Goal: Information Seeking & Learning: Learn about a topic

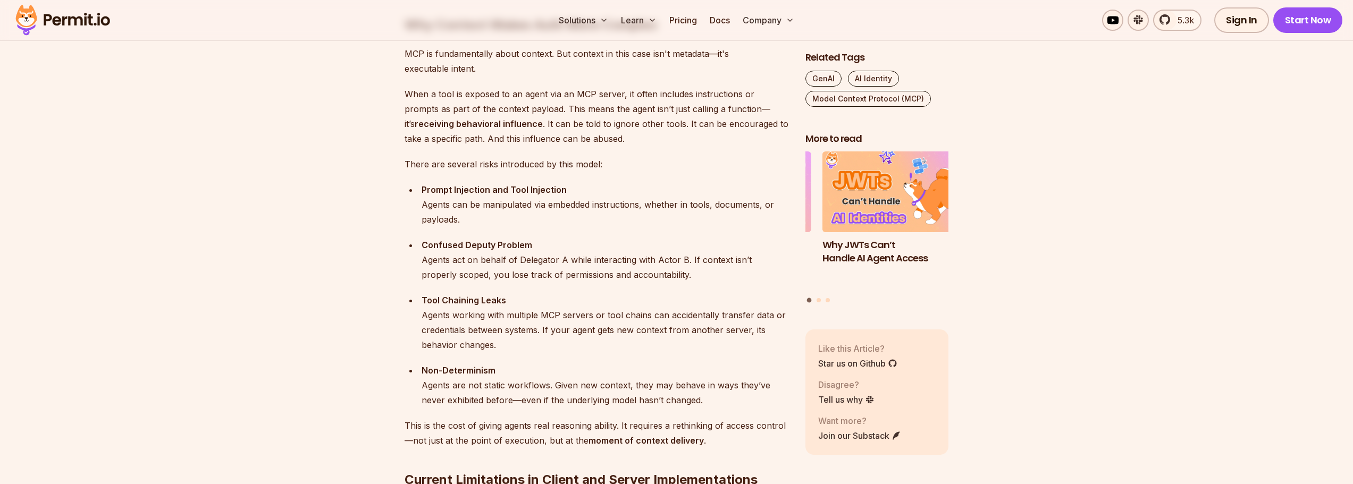
scroll to position [1435, 0]
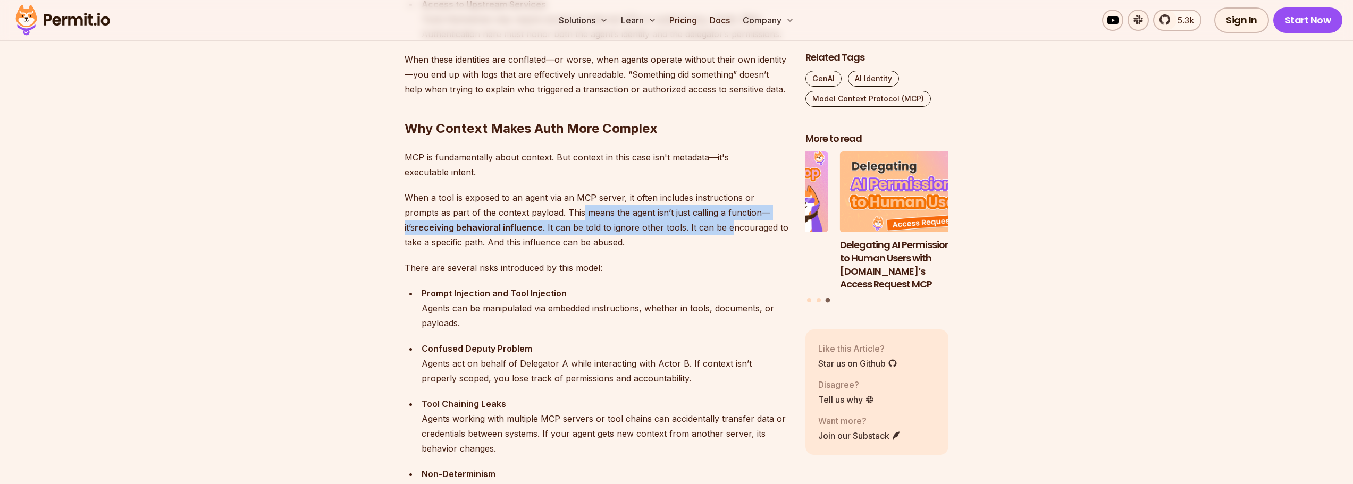
drag, startPoint x: 548, startPoint y: 215, endPoint x: 676, endPoint y: 222, distance: 128.3
click at [675, 222] on p "When a tool is exposed to an agent via an MCP server, it often includes instruc…" at bounding box center [597, 220] width 384 height 60
click at [624, 225] on p "When a tool is exposed to an agent via an MCP server, it often includes instruc…" at bounding box center [597, 220] width 384 height 60
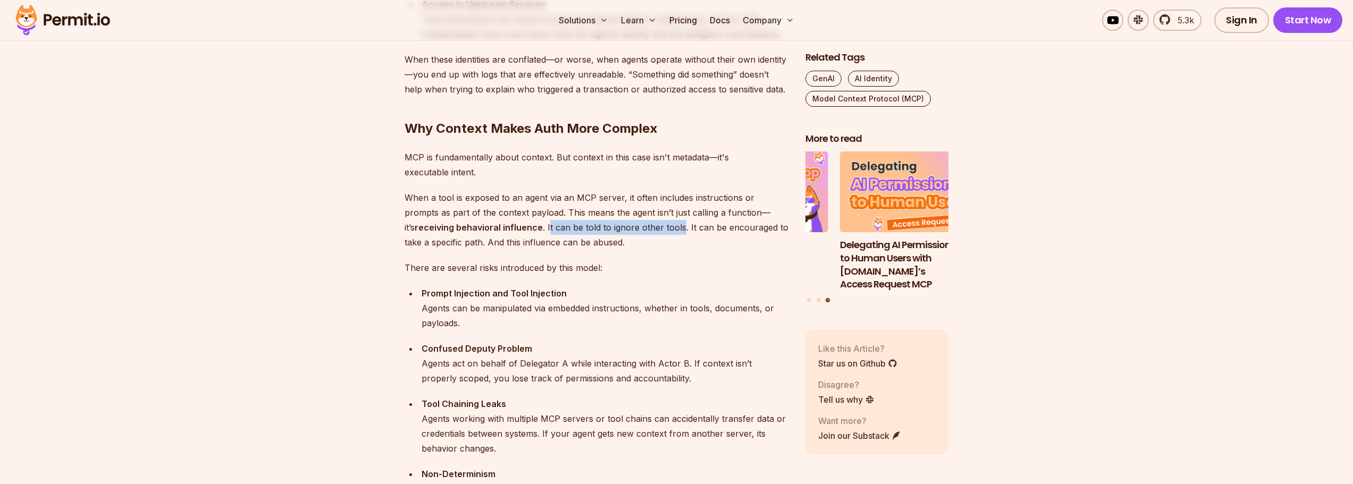
drag, startPoint x: 497, startPoint y: 230, endPoint x: 629, endPoint y: 232, distance: 132.9
click at [629, 232] on p "When a tool is exposed to an agent via an MCP server, it often includes instruc…" at bounding box center [597, 220] width 384 height 60
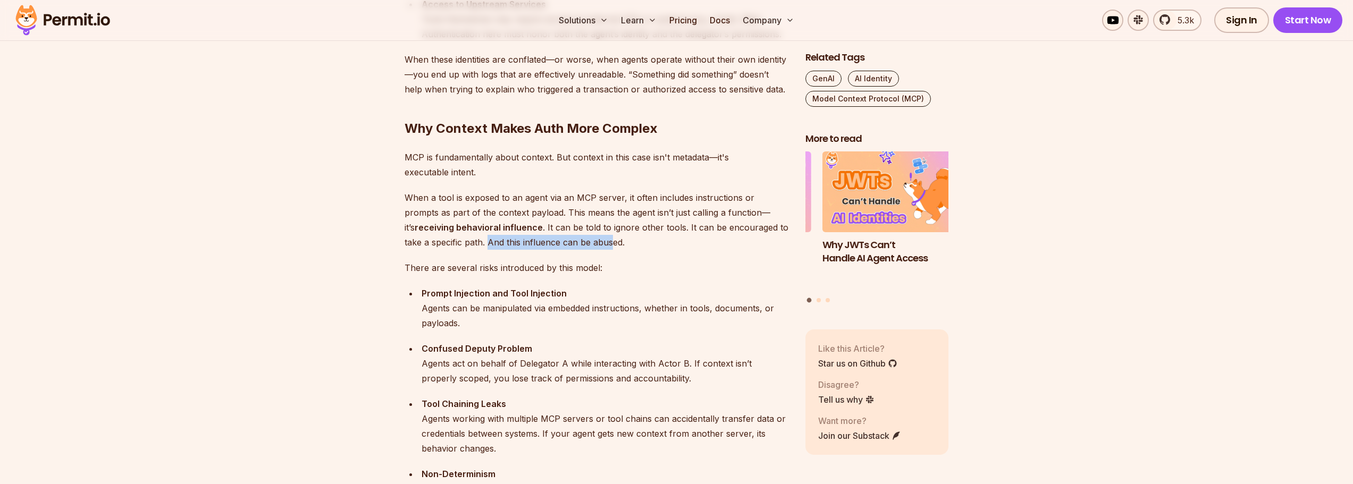
drag, startPoint x: 587, startPoint y: 246, endPoint x: 463, endPoint y: 247, distance: 124.4
click at [463, 247] on p "When a tool is exposed to an agent via an MCP server, it often includes instruc…" at bounding box center [597, 220] width 384 height 60
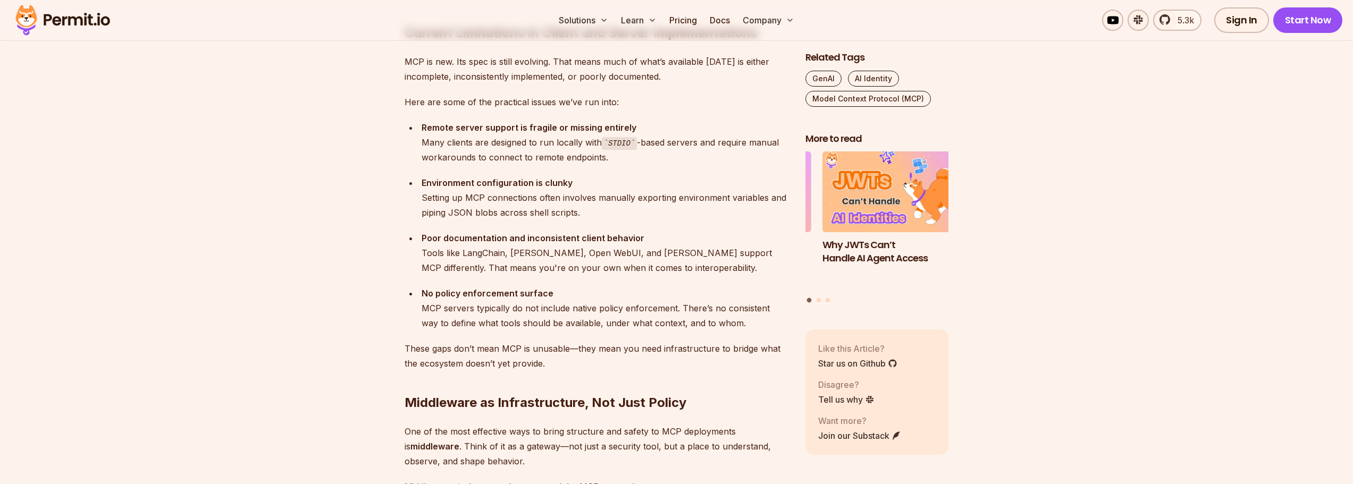
scroll to position [2020, 0]
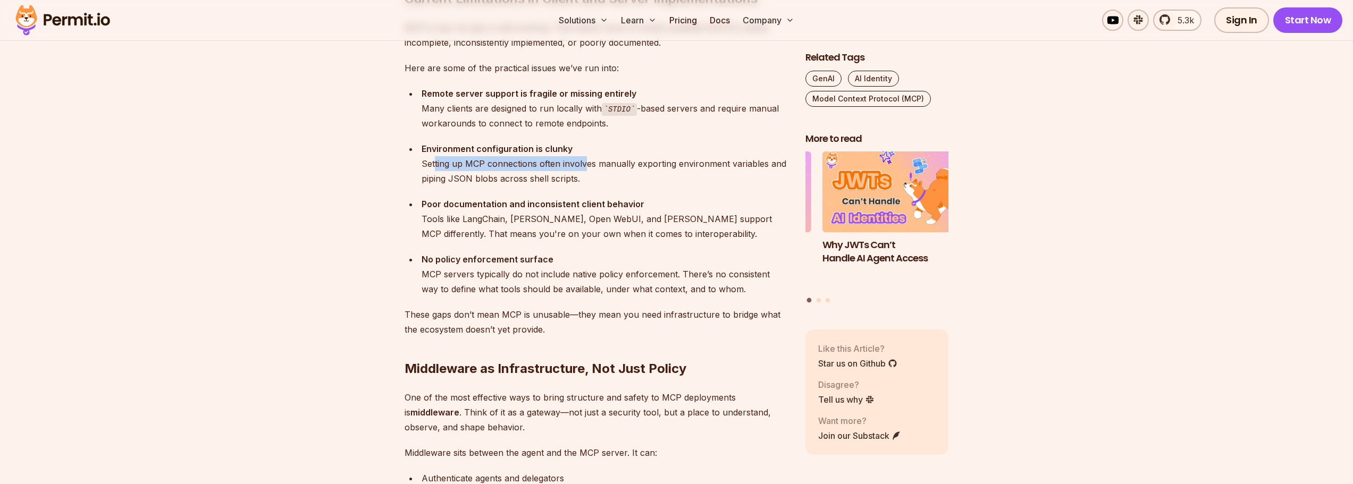
drag, startPoint x: 435, startPoint y: 161, endPoint x: 586, endPoint y: 164, distance: 151.6
click at [586, 164] on div "Environment configuration is clunky Setting up MCP connections often involves m…" at bounding box center [605, 163] width 367 height 45
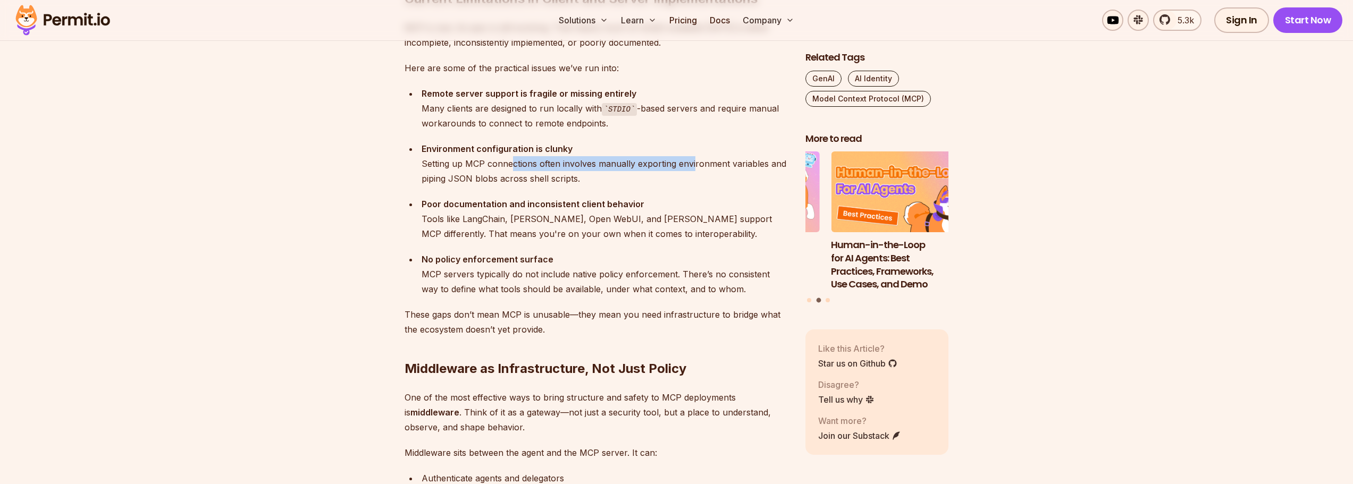
drag, startPoint x: 688, startPoint y: 169, endPoint x: 511, endPoint y: 162, distance: 177.2
click at [511, 162] on div "Environment configuration is clunky Setting up MCP connections often involves m…" at bounding box center [605, 163] width 367 height 45
drag, startPoint x: 489, startPoint y: 166, endPoint x: 774, endPoint y: 165, distance: 284.4
click at [774, 165] on div "Environment configuration is clunky Setting up MCP connections often involves m…" at bounding box center [605, 163] width 367 height 45
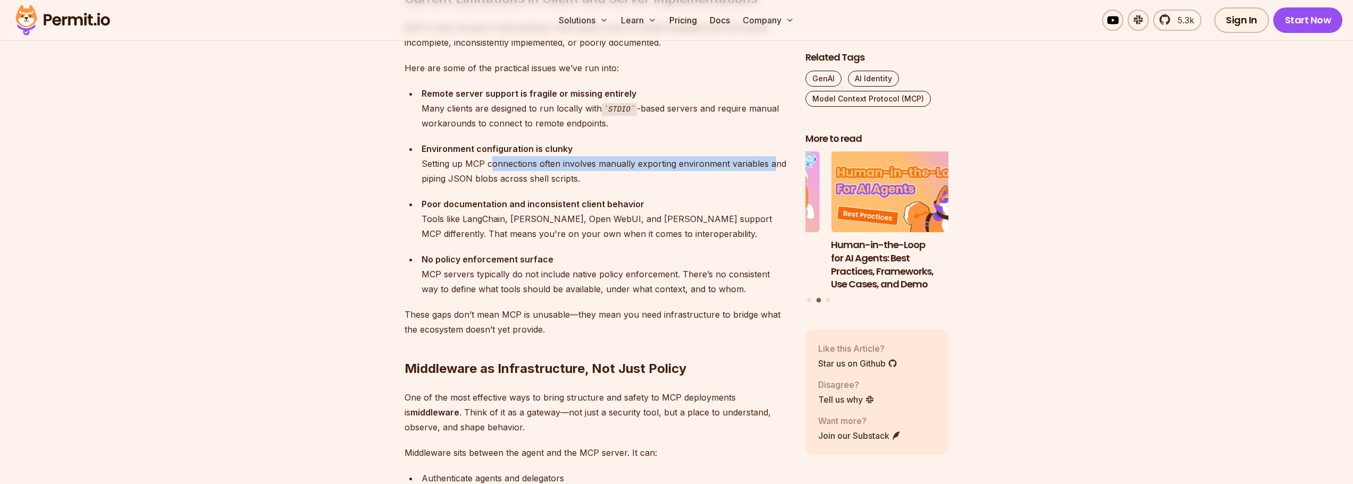
click at [774, 165] on div "Environment configuration is clunky Setting up MCP connections often involves m…" at bounding box center [605, 163] width 367 height 45
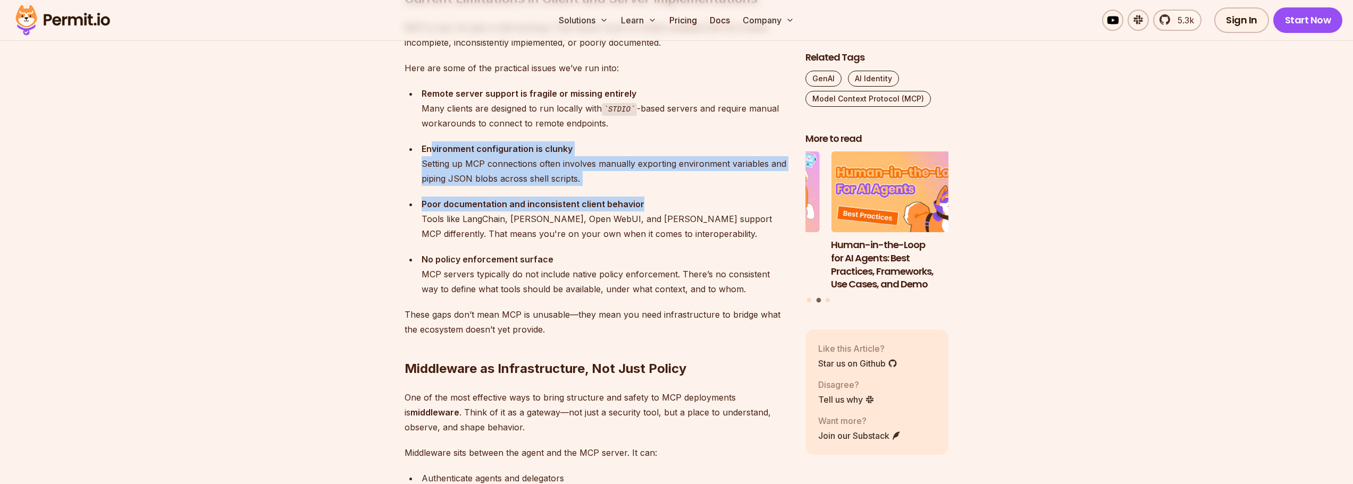
drag, startPoint x: 656, startPoint y: 203, endPoint x: 429, endPoint y: 149, distance: 233.2
click at [429, 149] on ul "Environment configuration is clunky Setting up MCP connections often involves m…" at bounding box center [597, 218] width 384 height 155
click at [429, 149] on strong "Environment configuration is clunky" at bounding box center [497, 149] width 151 height 11
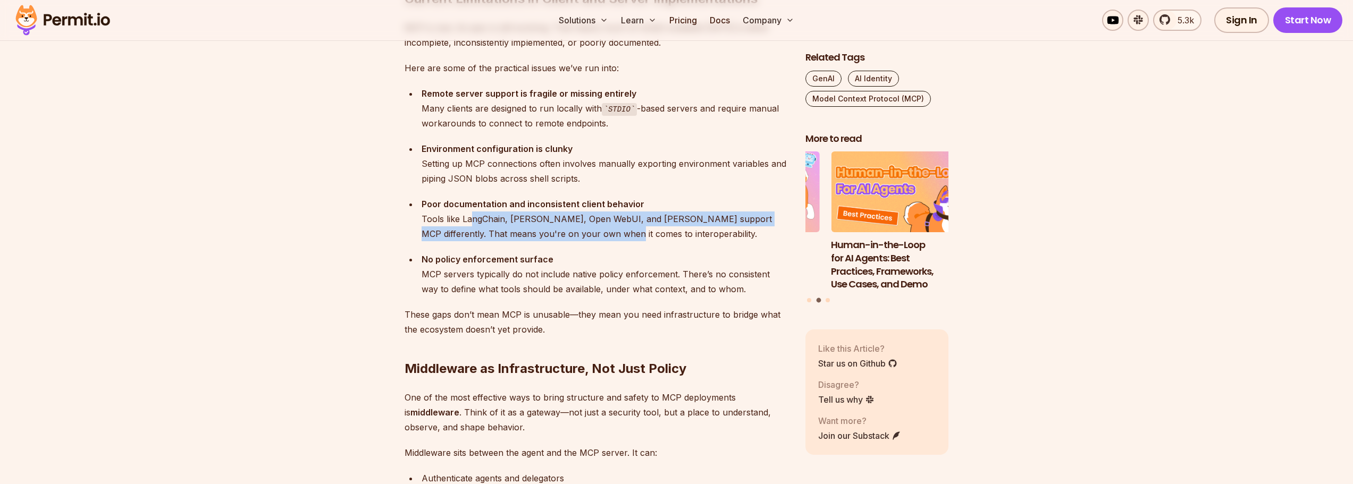
drag, startPoint x: 472, startPoint y: 217, endPoint x: 595, endPoint y: 231, distance: 124.6
click at [595, 231] on div "Poor documentation and inconsistent client behavior Tools like [PERSON_NAME], […" at bounding box center [605, 219] width 367 height 45
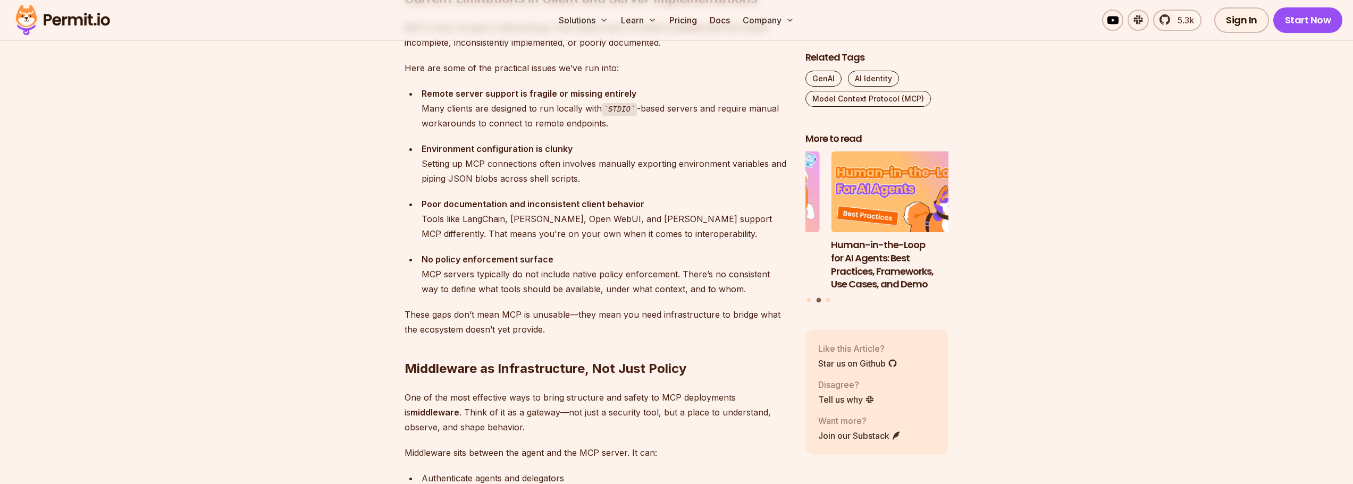
click at [634, 231] on div "Poor documentation and inconsistent client behavior Tools like [PERSON_NAME], […" at bounding box center [605, 219] width 367 height 45
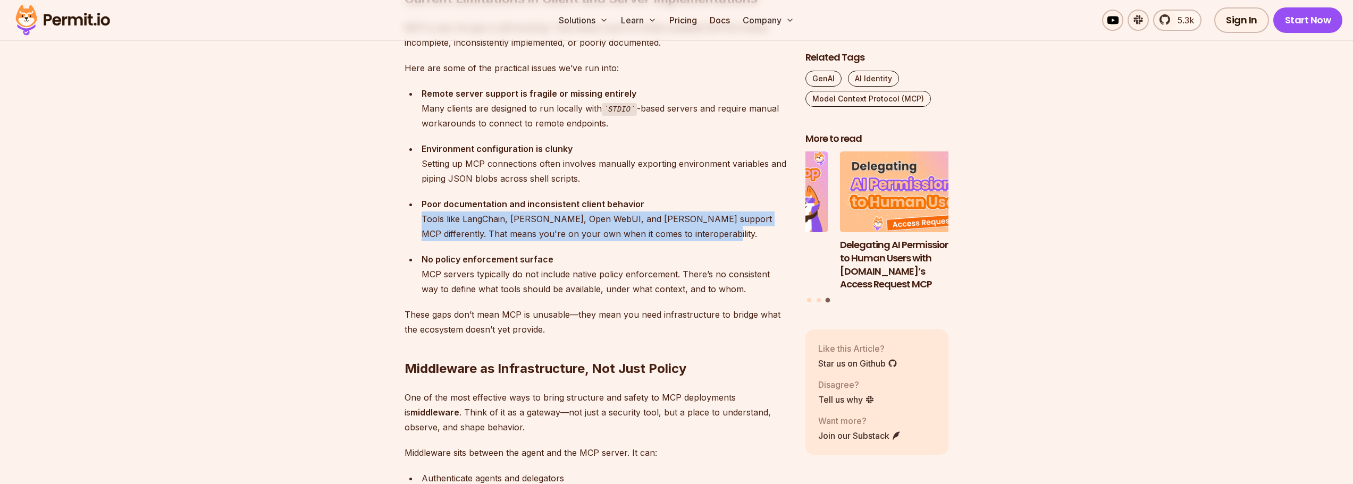
drag, startPoint x: 698, startPoint y: 232, endPoint x: 414, endPoint y: 215, distance: 283.9
click at [414, 215] on ul "Environment configuration is clunky Setting up MCP connections often involves m…" at bounding box center [597, 218] width 384 height 155
drag, startPoint x: 433, startPoint y: 217, endPoint x: 735, endPoint y: 234, distance: 302.5
click at [735, 234] on ul "Environment configuration is clunky Setting up MCP connections often involves m…" at bounding box center [597, 218] width 384 height 155
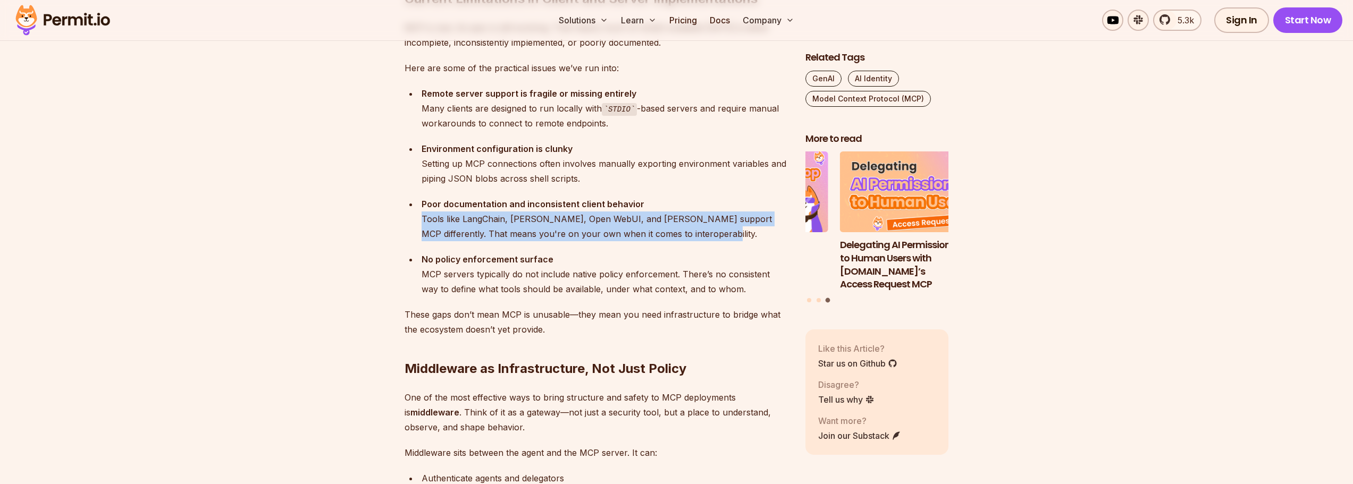
click at [735, 234] on div "Poor documentation and inconsistent client behavior Tools like [PERSON_NAME], […" at bounding box center [605, 219] width 367 height 45
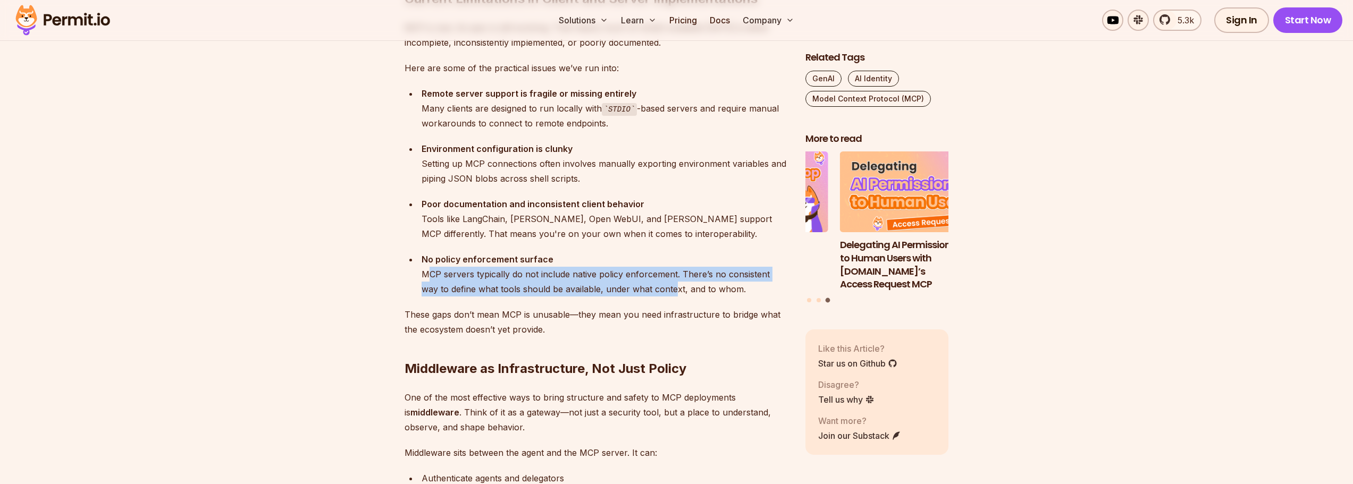
drag, startPoint x: 654, startPoint y: 293, endPoint x: 426, endPoint y: 270, distance: 228.8
click at [426, 270] on div "No policy enforcement surface MCP servers typically do not include native polic…" at bounding box center [605, 274] width 367 height 45
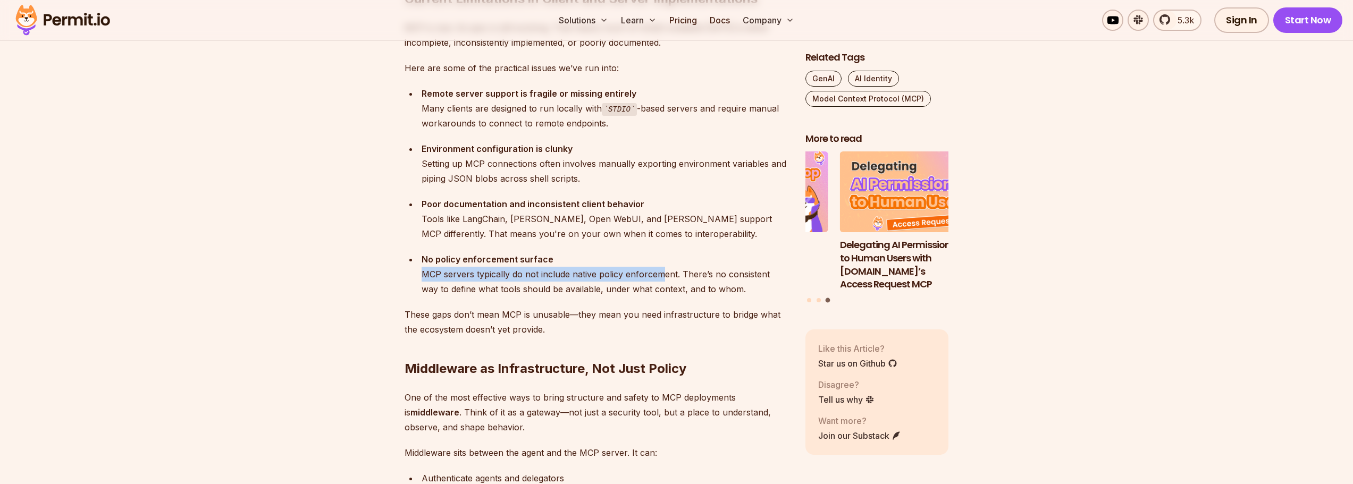
drag, startPoint x: 416, startPoint y: 271, endPoint x: 669, endPoint y: 280, distance: 253.8
click at [668, 280] on ul "Environment configuration is clunky Setting up MCP connections often involves m…" at bounding box center [597, 218] width 384 height 155
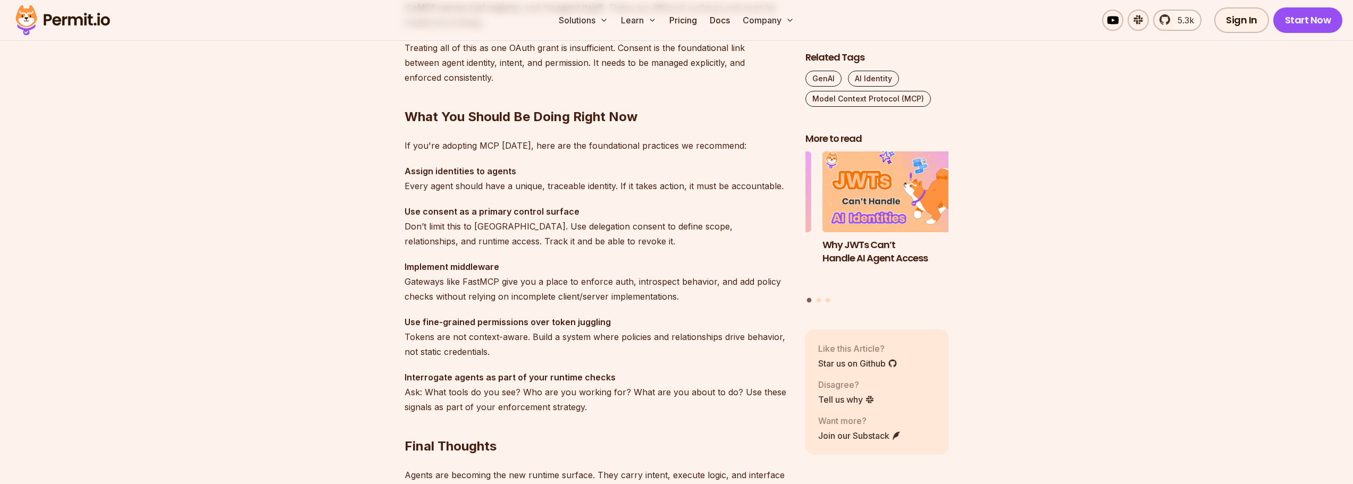
scroll to position [2924, 0]
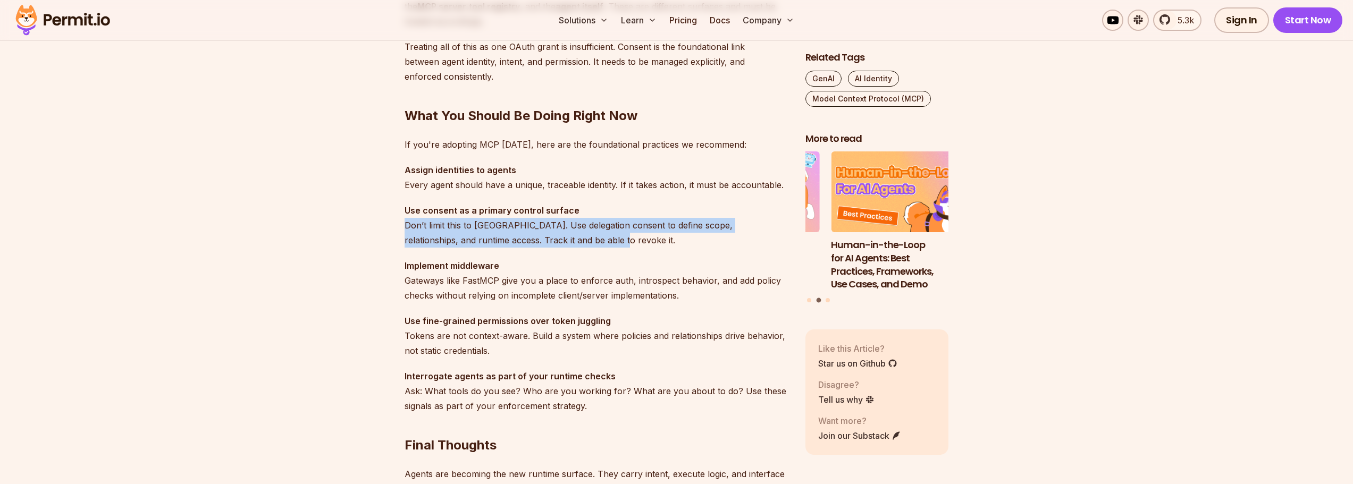
drag, startPoint x: 577, startPoint y: 243, endPoint x: 406, endPoint y: 223, distance: 172.4
click at [406, 223] on p "Use consent as a primary control surface Don’t limit this to [GEOGRAPHIC_DATA].…" at bounding box center [597, 225] width 384 height 45
drag, startPoint x: 406, startPoint y: 225, endPoint x: 561, endPoint y: 240, distance: 155.4
click at [561, 240] on p "Use consent as a primary control surface Don’t limit this to [GEOGRAPHIC_DATA].…" at bounding box center [597, 225] width 384 height 45
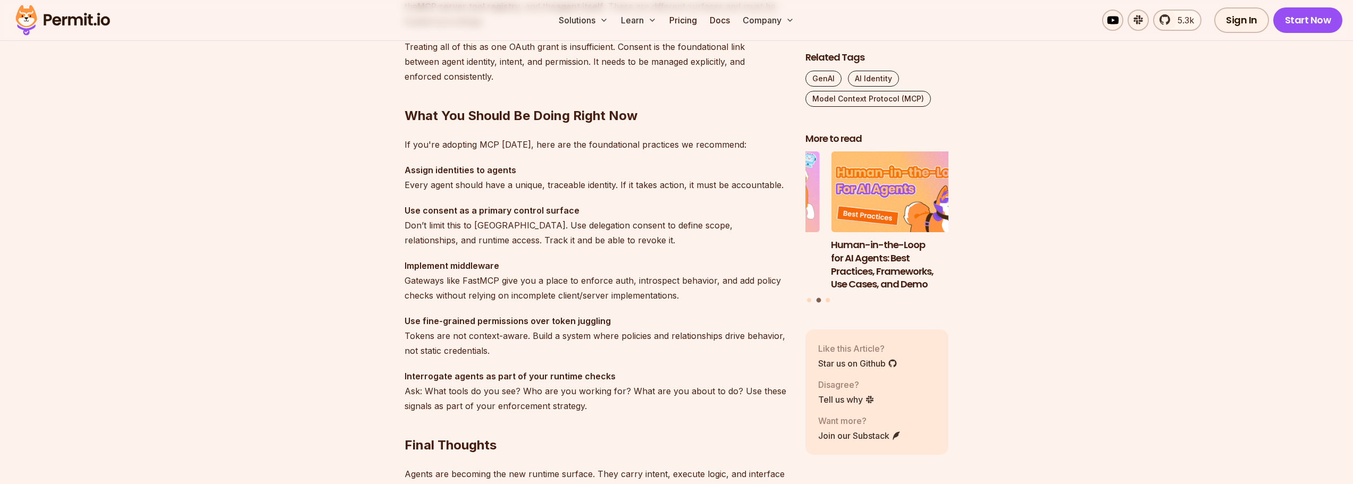
click at [565, 243] on p "Use consent as a primary control surface Don’t limit this to [GEOGRAPHIC_DATA].…" at bounding box center [597, 225] width 384 height 45
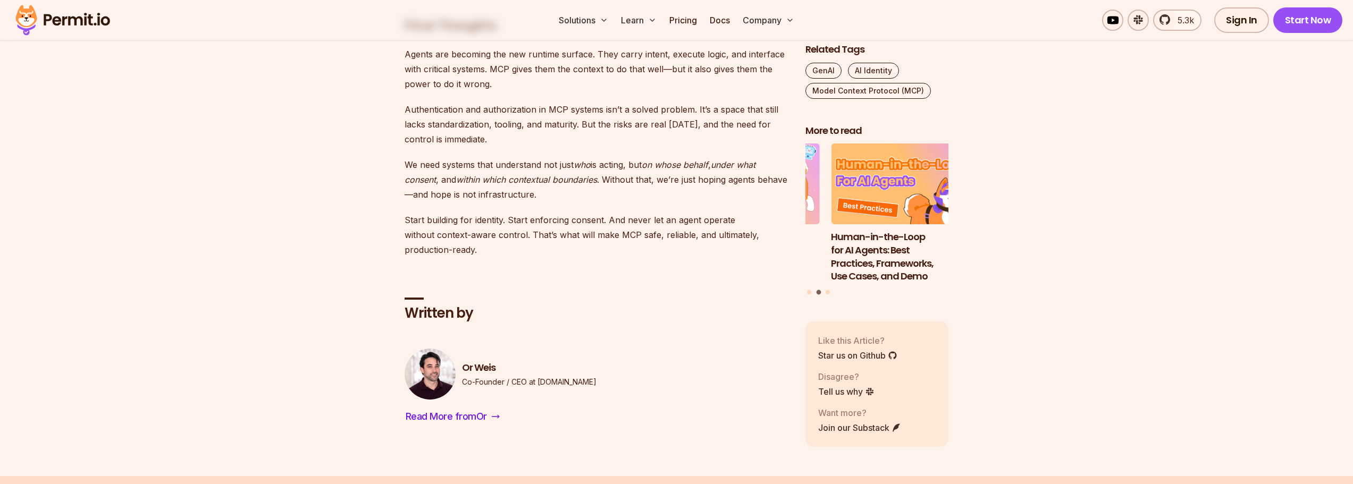
scroll to position [3349, 0]
